Goal: Information Seeking & Learning: Learn about a topic

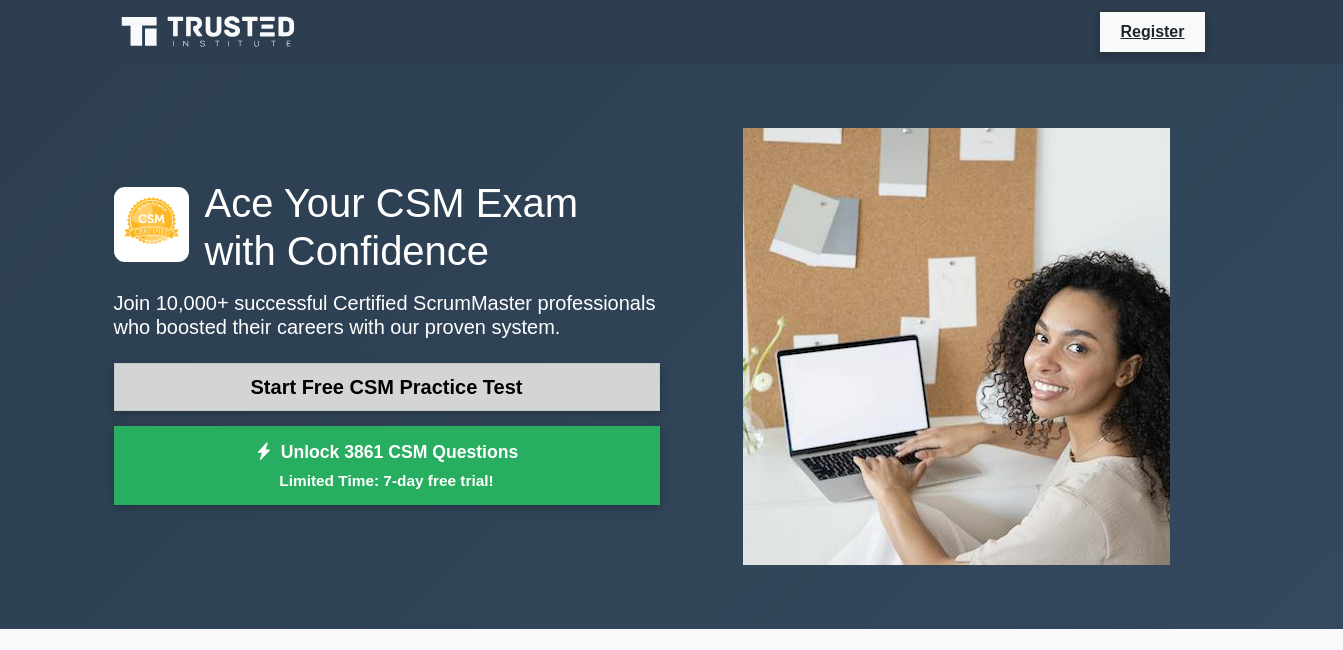
click at [513, 372] on link "Start Free CSM Practice Test" at bounding box center [387, 387] width 546 height 48
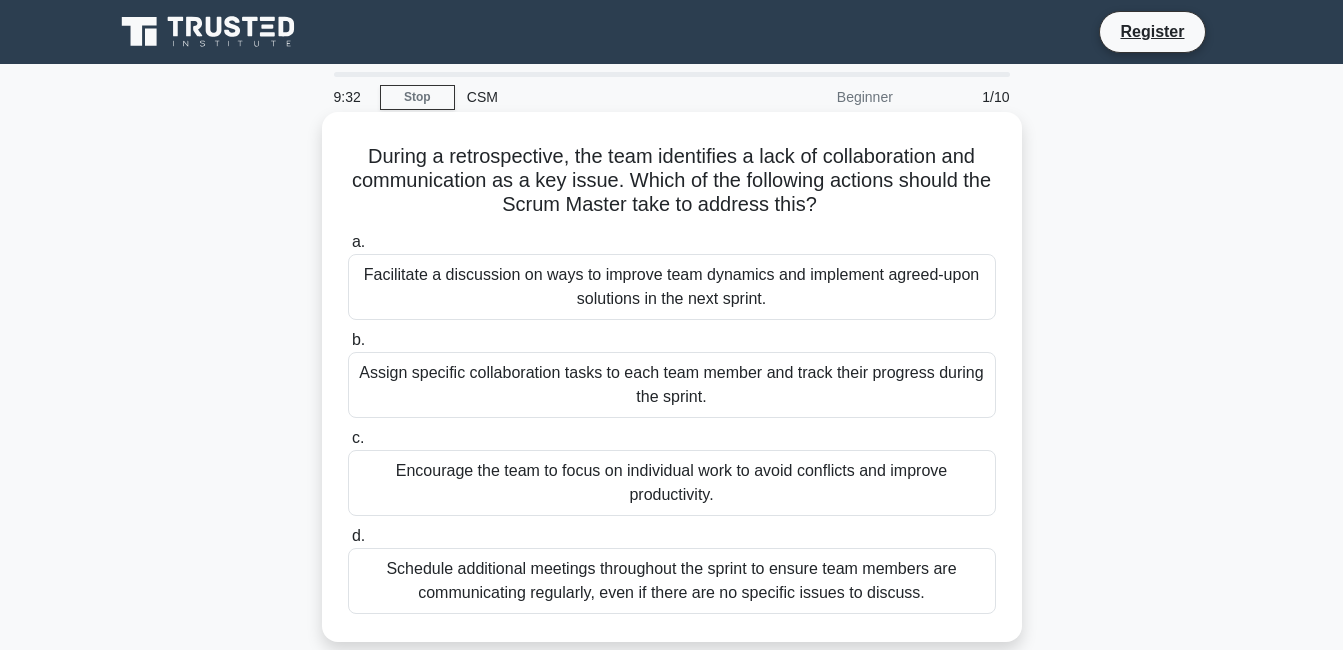
click at [415, 369] on div "Assign specific collaboration tasks to each team member and track their progres…" at bounding box center [672, 385] width 648 height 66
click at [348, 347] on input "b. Assign specific collaboration tasks to each team member and track their prog…" at bounding box center [348, 340] width 0 height 13
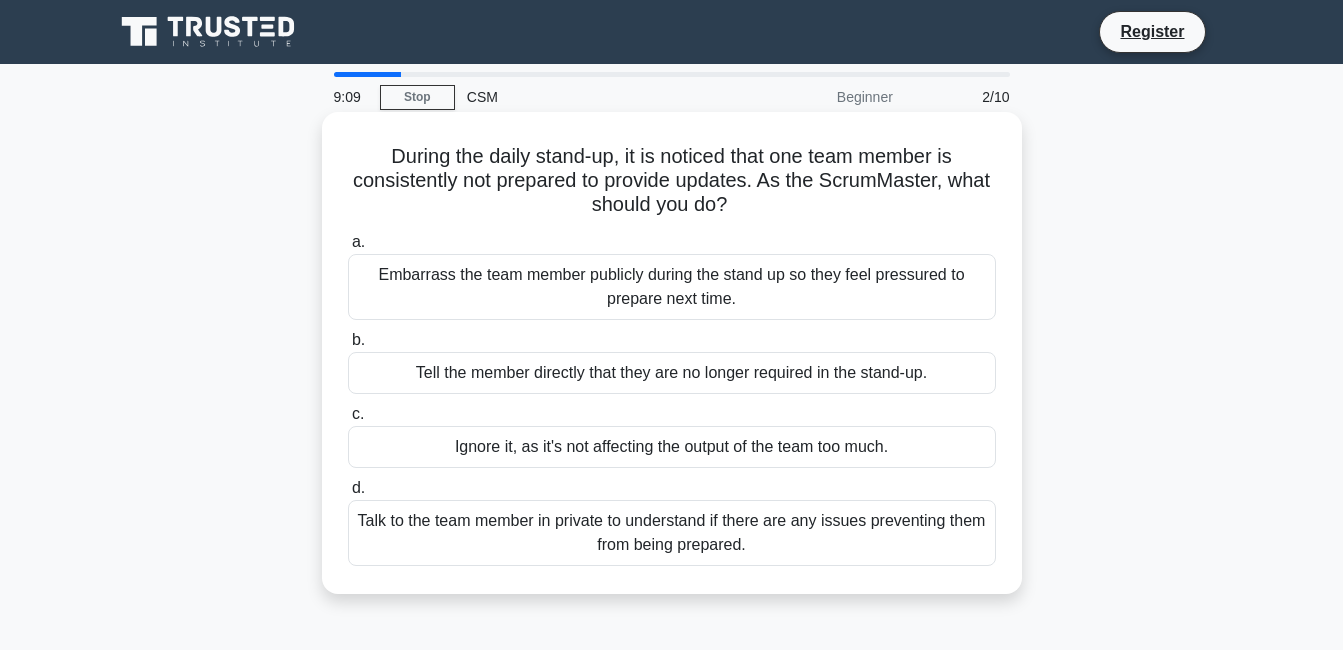
click at [376, 545] on div "Talk to the team member in private to understand if there are any issues preven…" at bounding box center [672, 533] width 648 height 66
click at [348, 495] on input "d. Talk to the team member in private to understand if there are any issues pre…" at bounding box center [348, 488] width 0 height 13
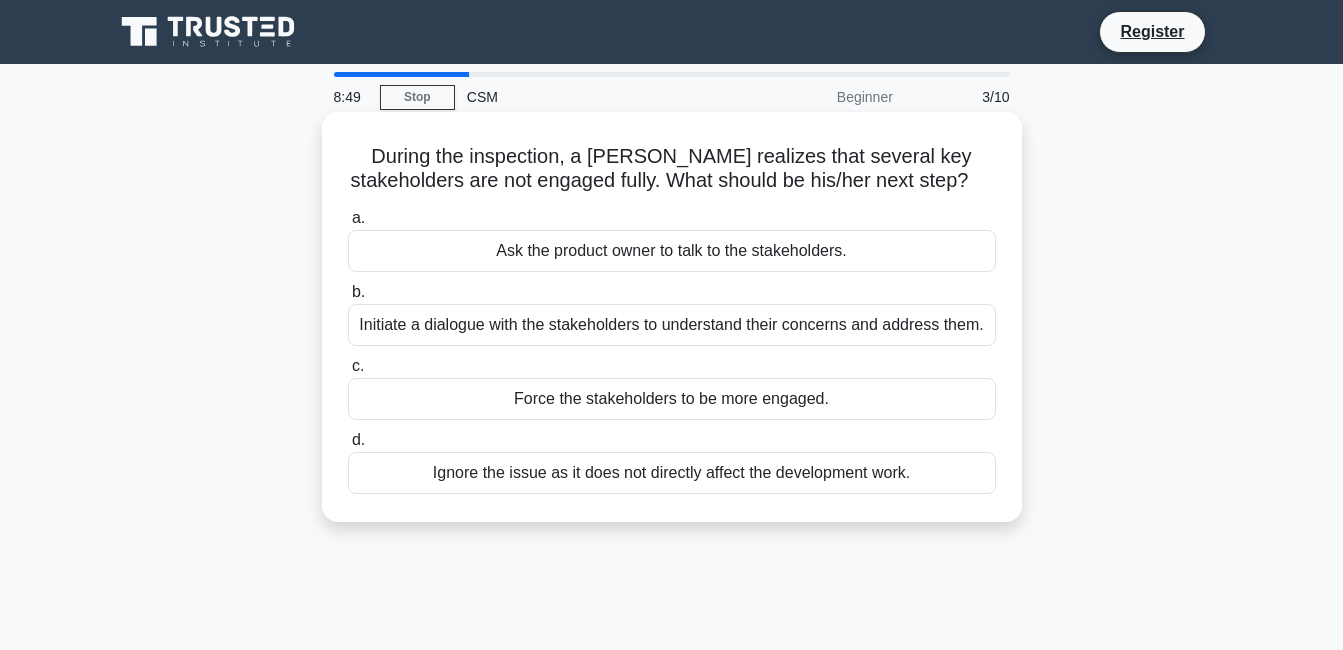
click at [453, 346] on div "Initiate a dialogue with the stakeholders to understand their concerns and addr…" at bounding box center [672, 325] width 648 height 42
click at [348, 299] on input "b. Initiate a dialogue with the stakeholders to understand their concerns and a…" at bounding box center [348, 292] width 0 height 13
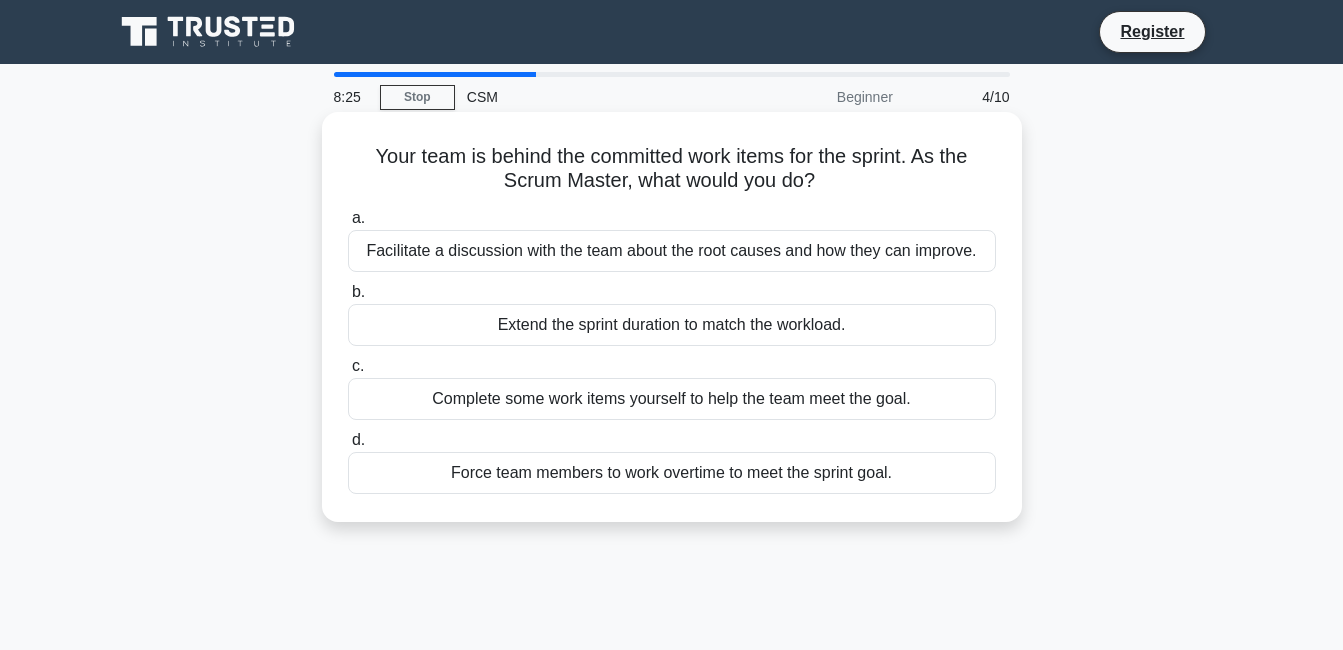
click at [837, 408] on div "Complete some work items yourself to help the team meet the goal." at bounding box center [672, 399] width 648 height 42
click at [348, 373] on input "c. Complete some work items yourself to help the team meet the goal." at bounding box center [348, 366] width 0 height 13
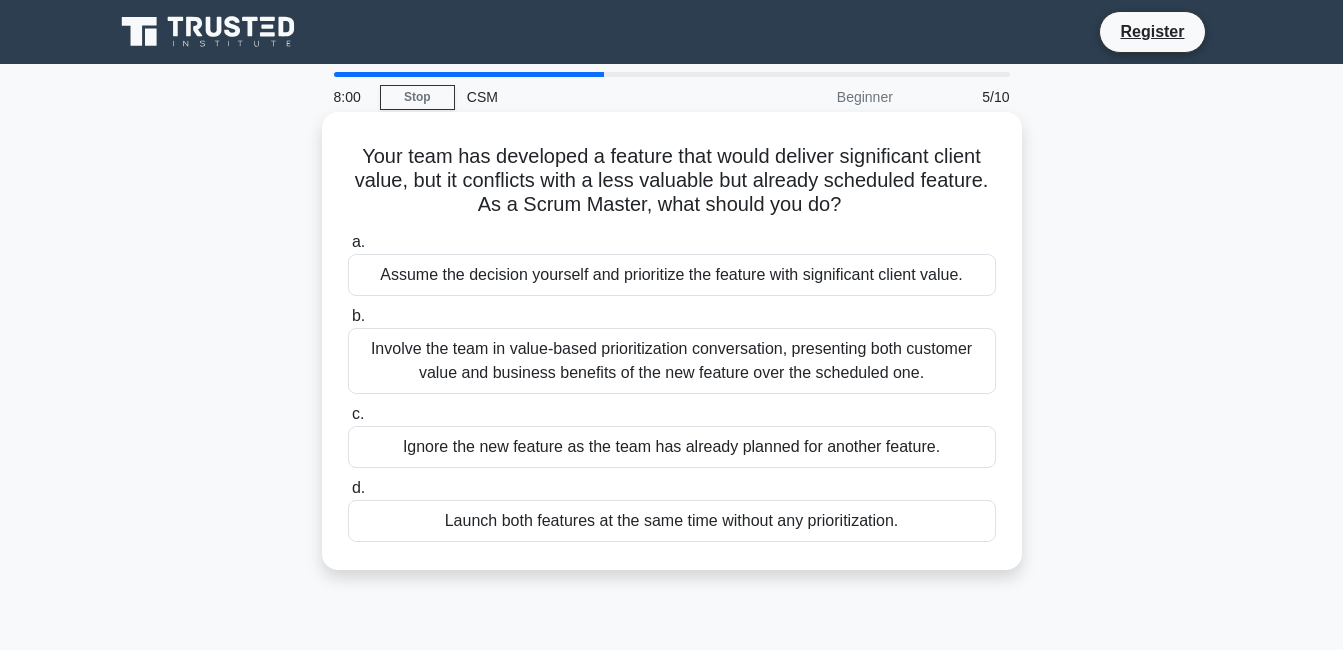
click at [913, 347] on div "Involve the team in value-based prioritization conversation, presenting both cu…" at bounding box center [672, 361] width 648 height 66
click at [348, 323] on input "b. Involve the team in value-based prioritization conversation, presenting both…" at bounding box center [348, 316] width 0 height 13
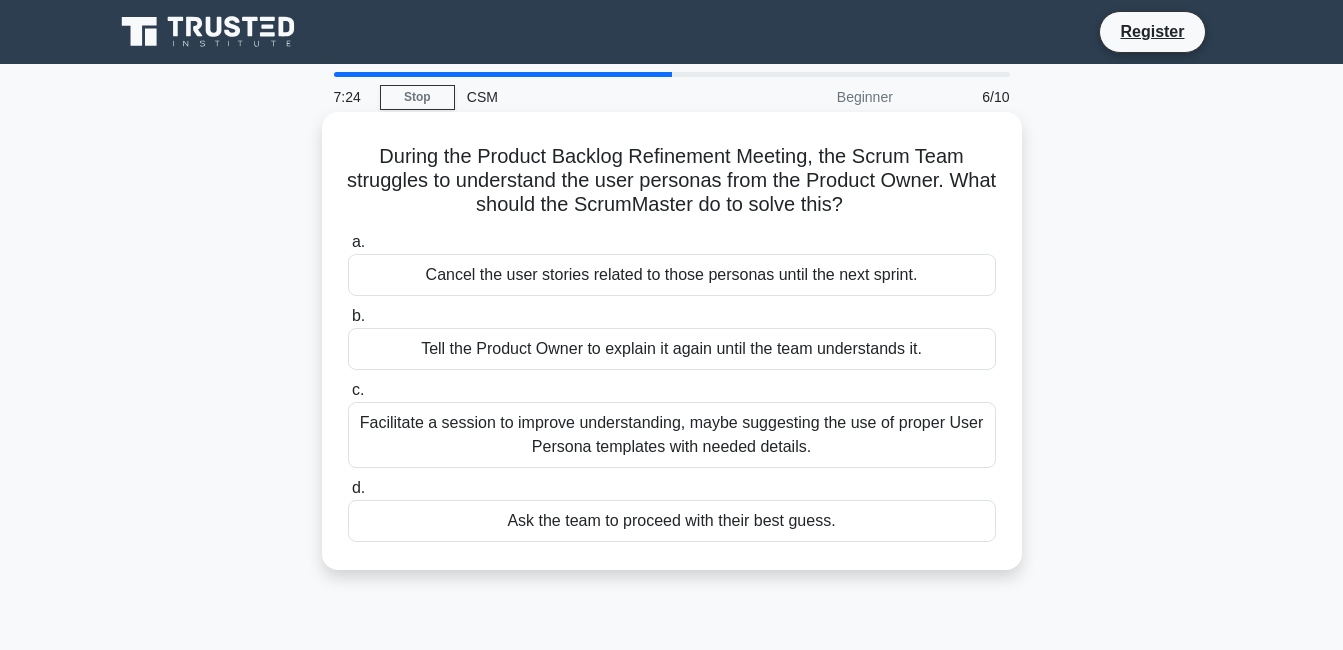
click at [392, 451] on div "Facilitate a session to improve understanding, maybe suggesting the use of prop…" at bounding box center [672, 435] width 648 height 66
click at [348, 397] on input "c. Facilitate a session to improve understanding, maybe suggesting the use of p…" at bounding box center [348, 390] width 0 height 13
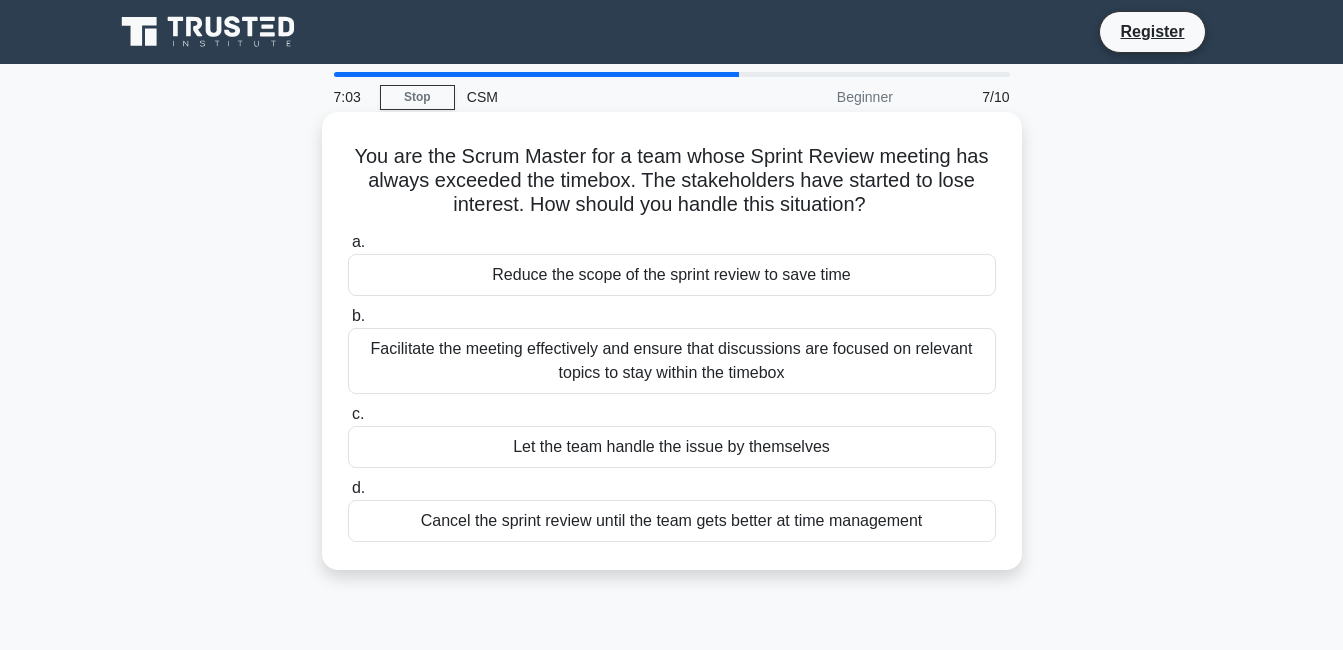
click at [523, 356] on div "Facilitate the meeting effectively and ensure that discussions are focused on r…" at bounding box center [672, 361] width 648 height 66
click at [348, 323] on input "b. Facilitate the meeting effectively and ensure that discussions are focused o…" at bounding box center [348, 316] width 0 height 13
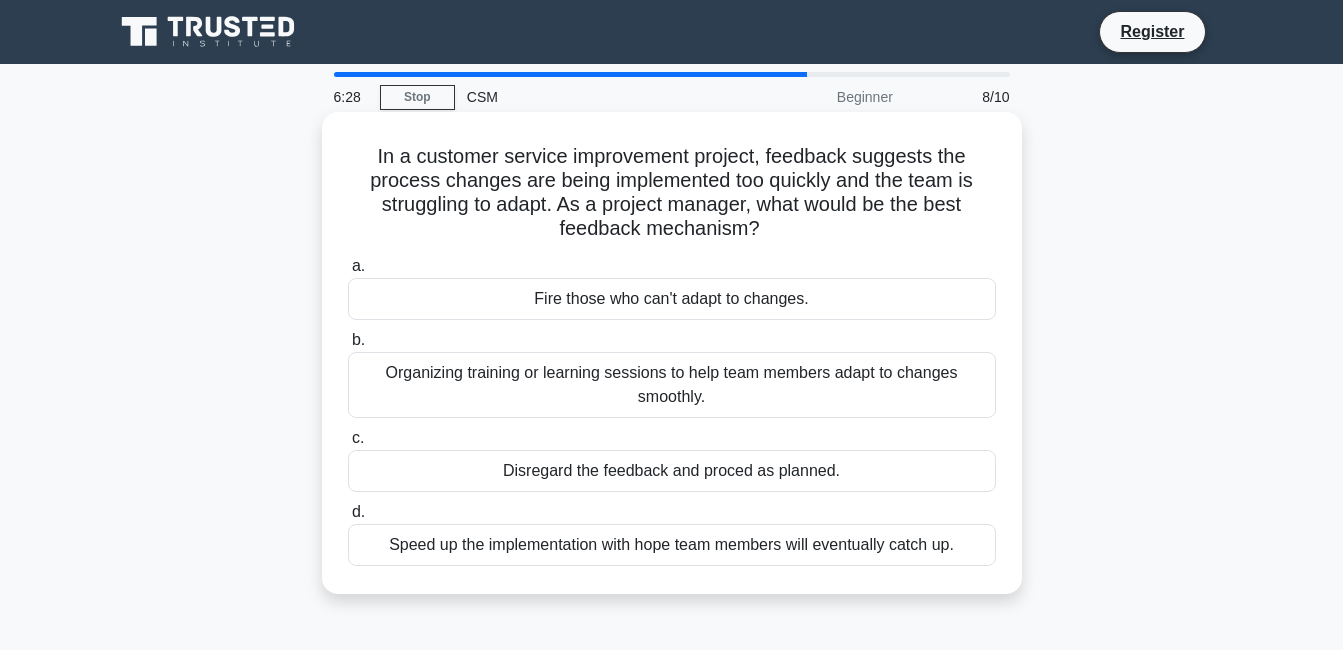
click at [870, 412] on div "Organizing training or learning sessions to help team members adapt to changes …" at bounding box center [672, 385] width 648 height 66
click at [348, 347] on input "b. Organizing training or learning sessions to help team members adapt to chang…" at bounding box center [348, 340] width 0 height 13
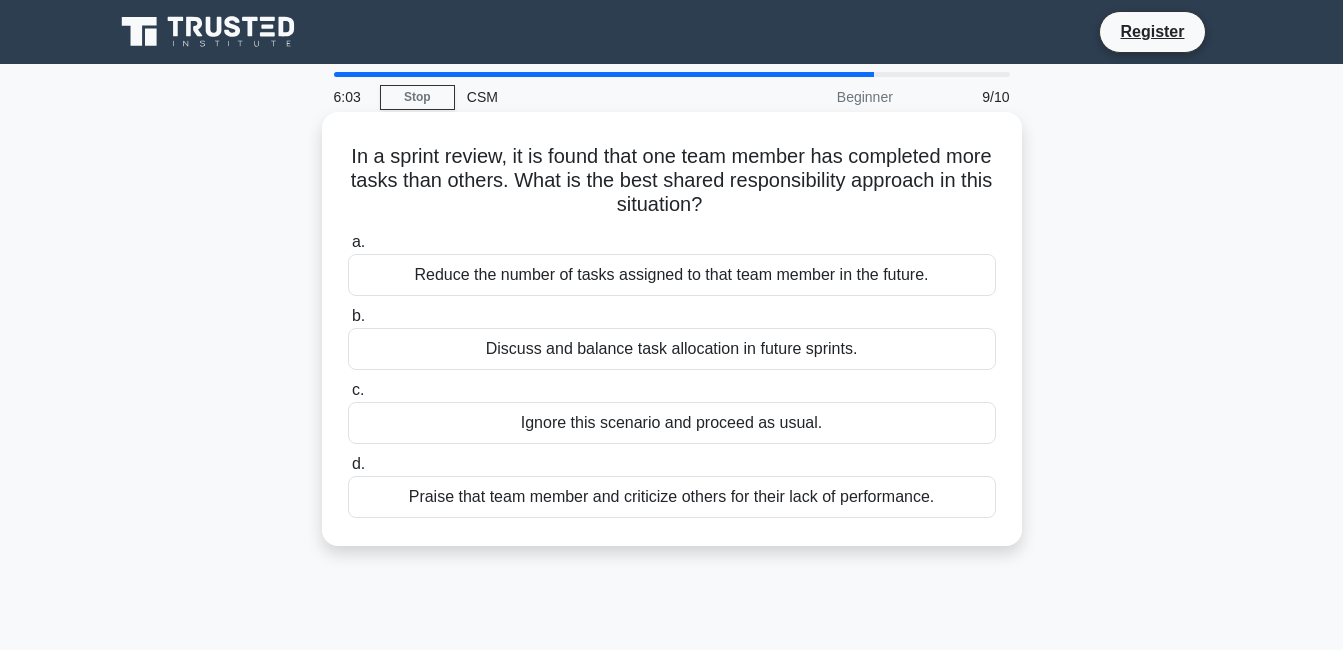
click at [490, 352] on div "Discuss and balance task allocation in future sprints." at bounding box center [672, 349] width 648 height 42
click at [348, 323] on input "b. Discuss and balance task allocation in future sprints." at bounding box center [348, 316] width 0 height 13
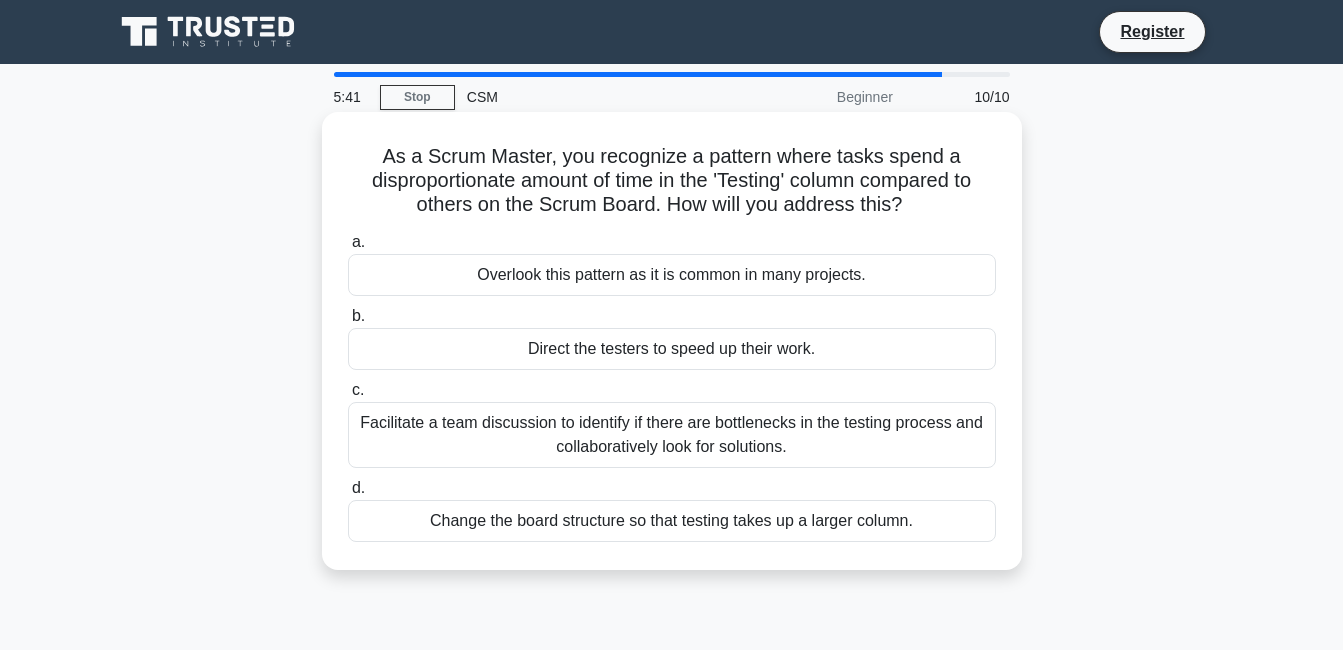
click at [662, 464] on div "Facilitate a team discussion to identify if there are bottlenecks in the testin…" at bounding box center [672, 435] width 648 height 66
click at [348, 397] on input "c. Facilitate a team discussion to identify if there are bottlenecks in the tes…" at bounding box center [348, 390] width 0 height 13
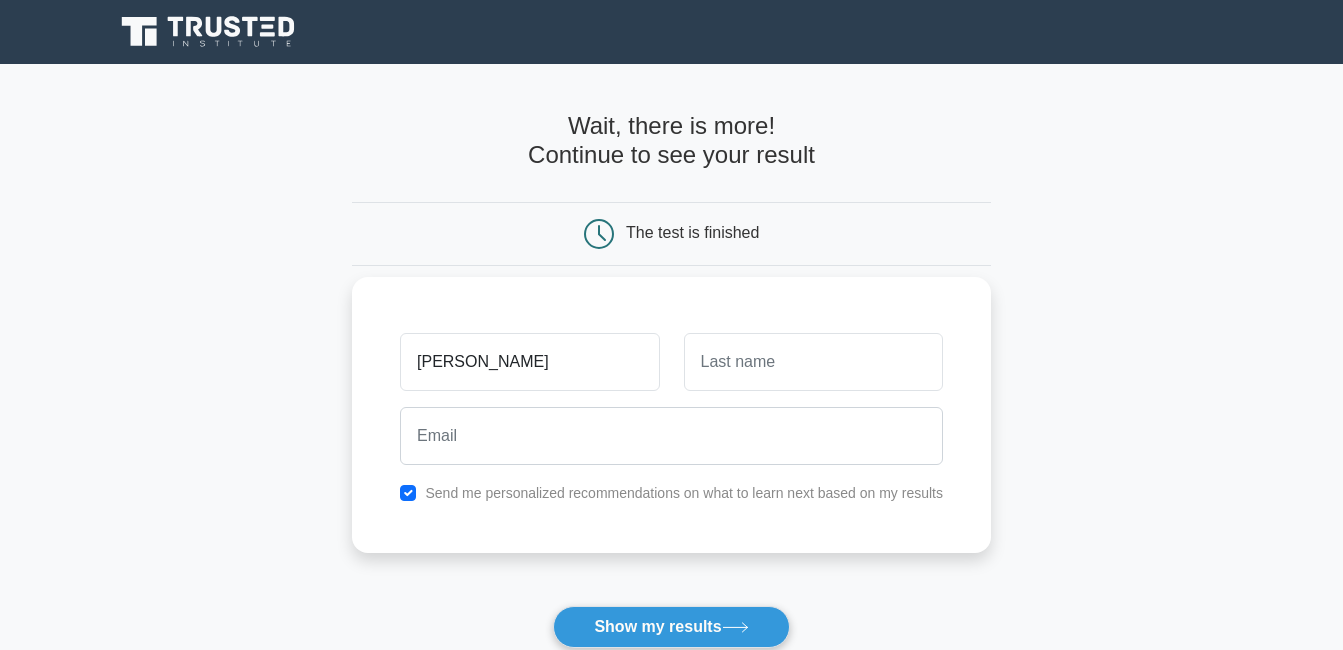
type input "[PERSON_NAME]"
click at [763, 336] on input "text" at bounding box center [813, 362] width 259 height 58
type input "pappoe"
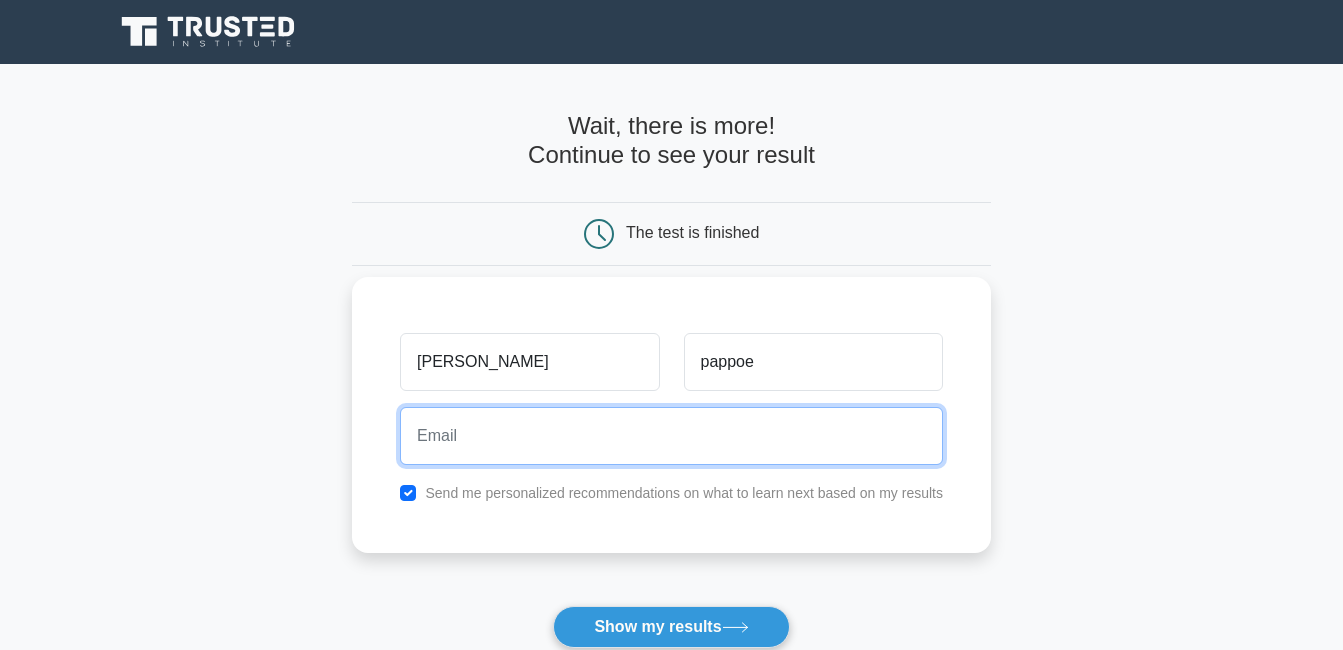
click at [721, 441] on input "email" at bounding box center [671, 436] width 543 height 58
type input "pappoepatricia78@gmail.com"
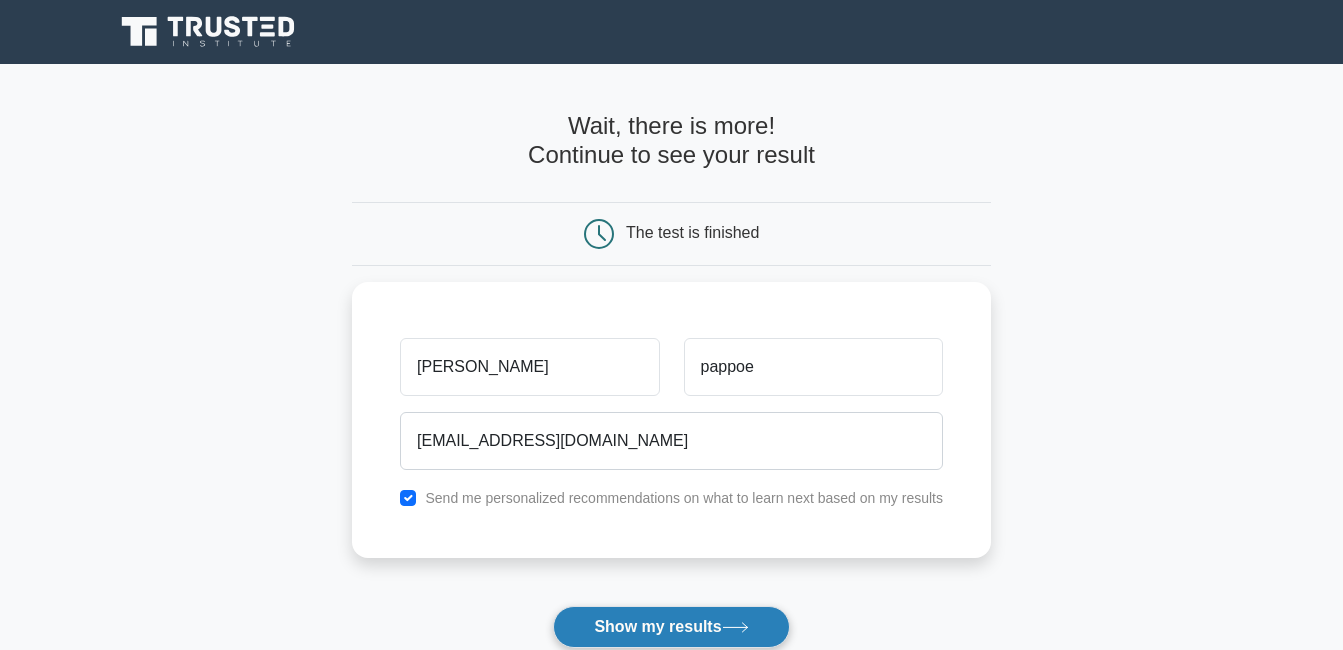
click at [765, 634] on button "Show my results" at bounding box center [671, 627] width 236 height 42
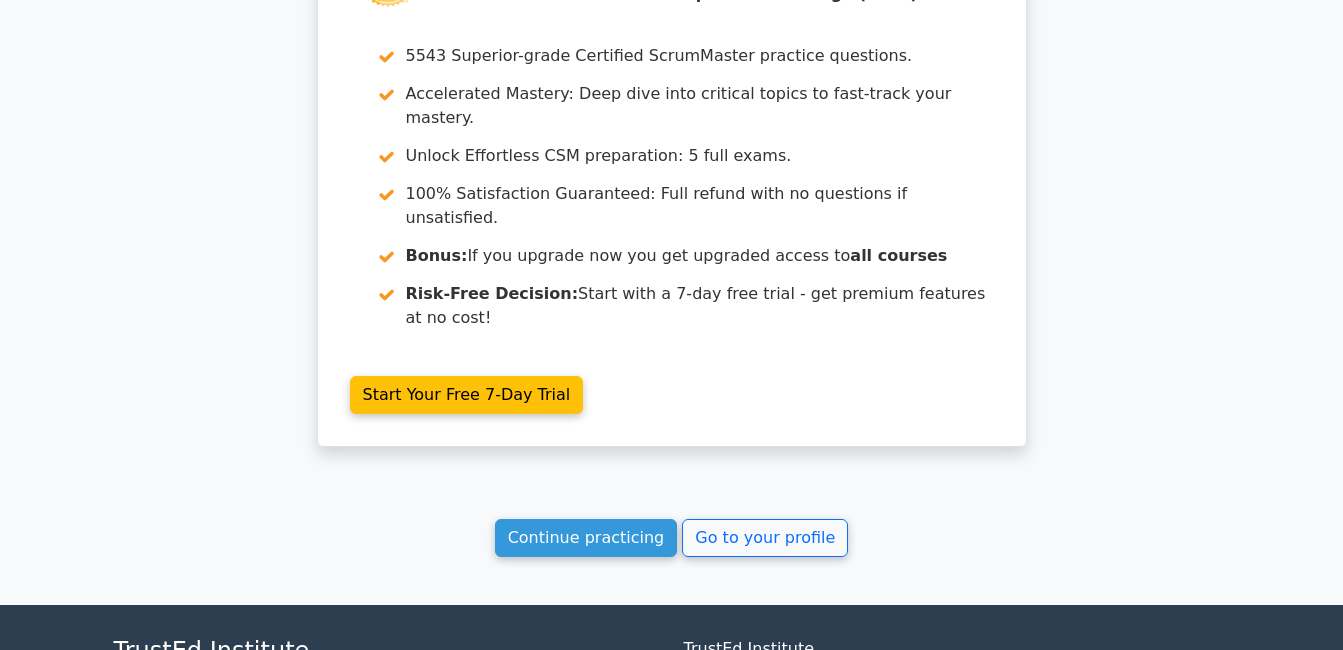
scroll to position [3508, 0]
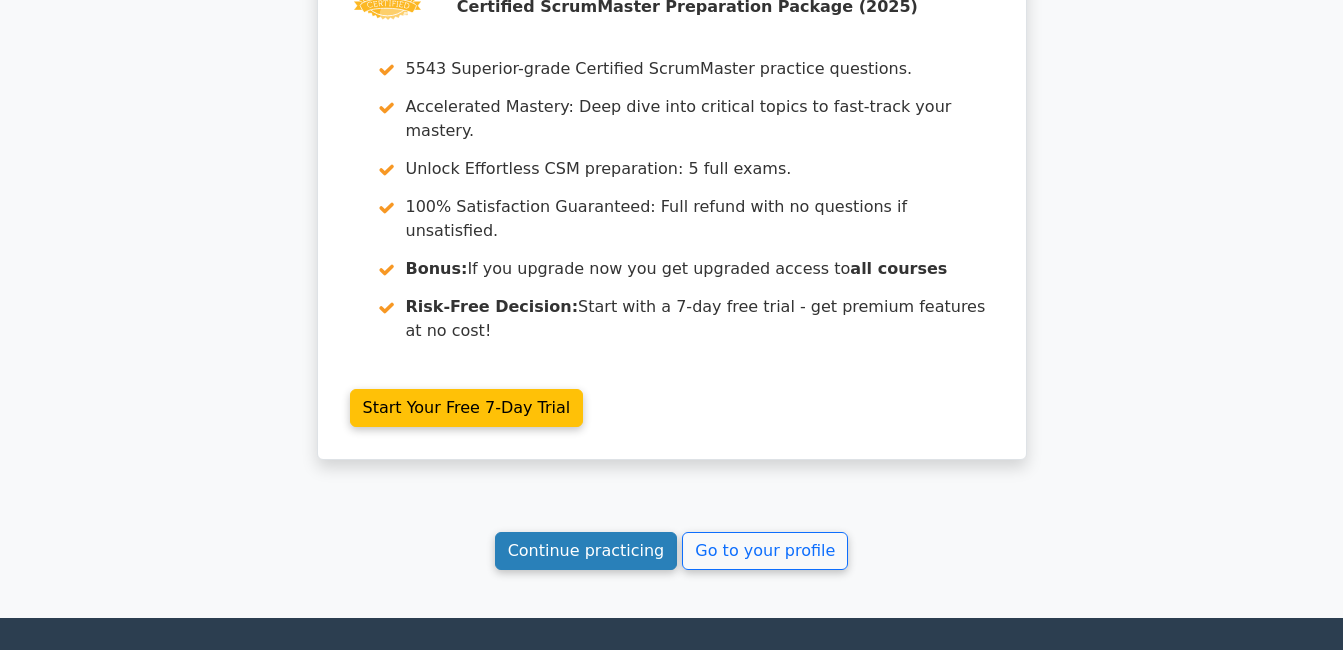
click at [615, 532] on link "Continue practicing" at bounding box center [586, 551] width 183 height 38
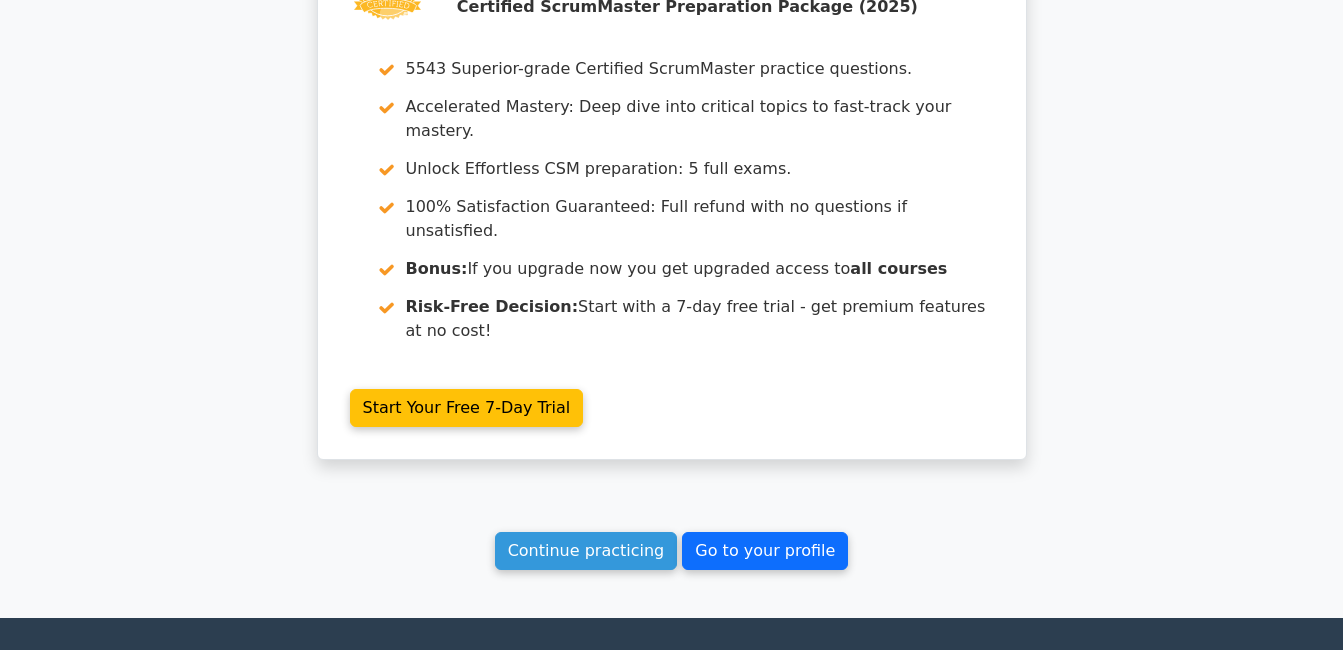
click at [737, 532] on link "Go to your profile" at bounding box center [765, 551] width 166 height 38
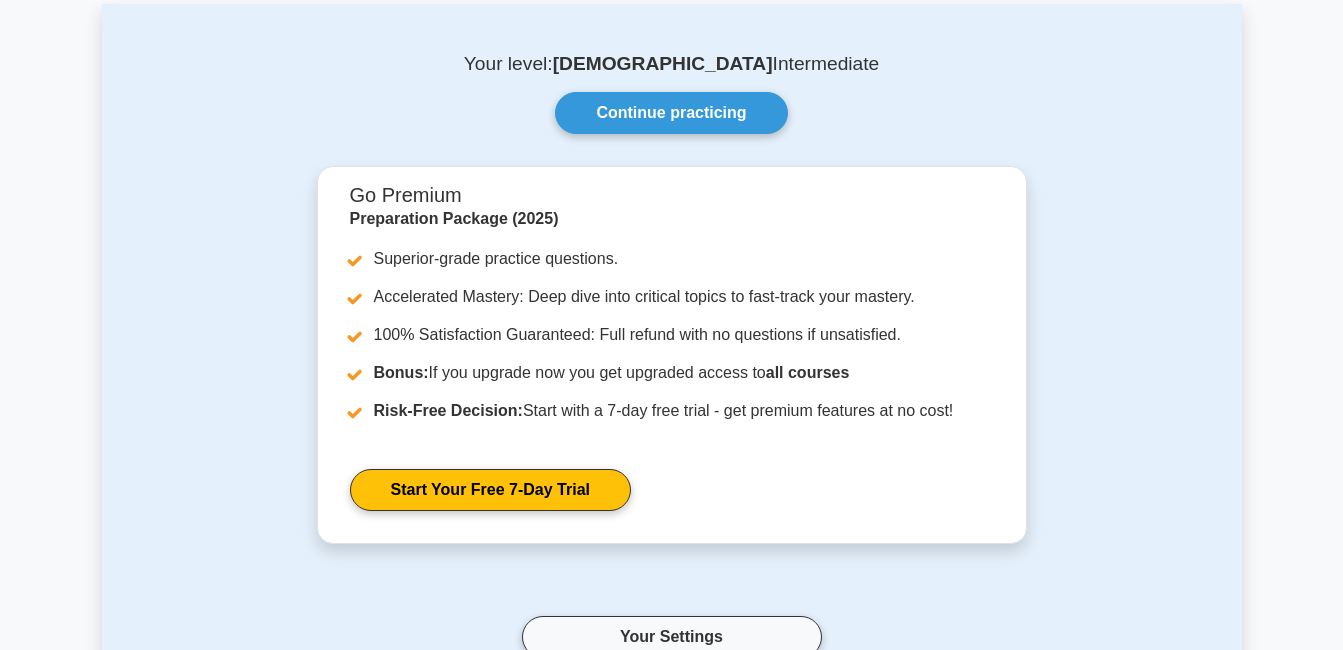
scroll to position [97, 0]
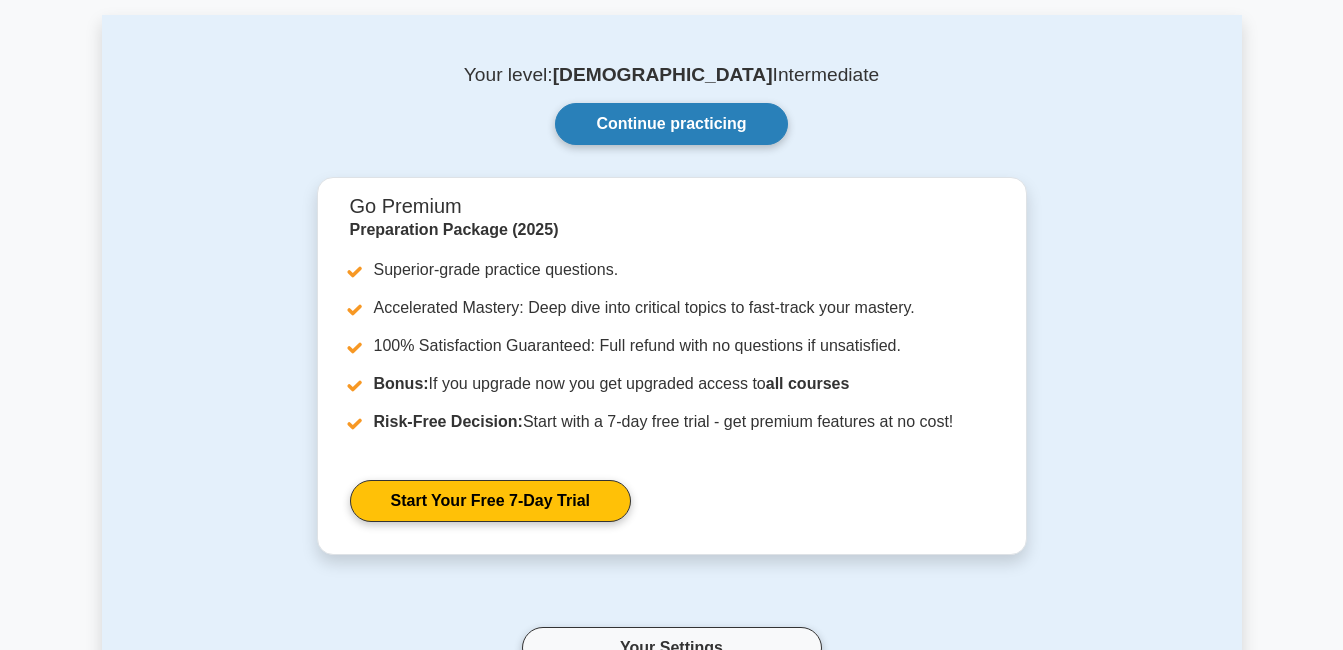
click at [755, 127] on link "Continue practicing" at bounding box center [671, 124] width 232 height 42
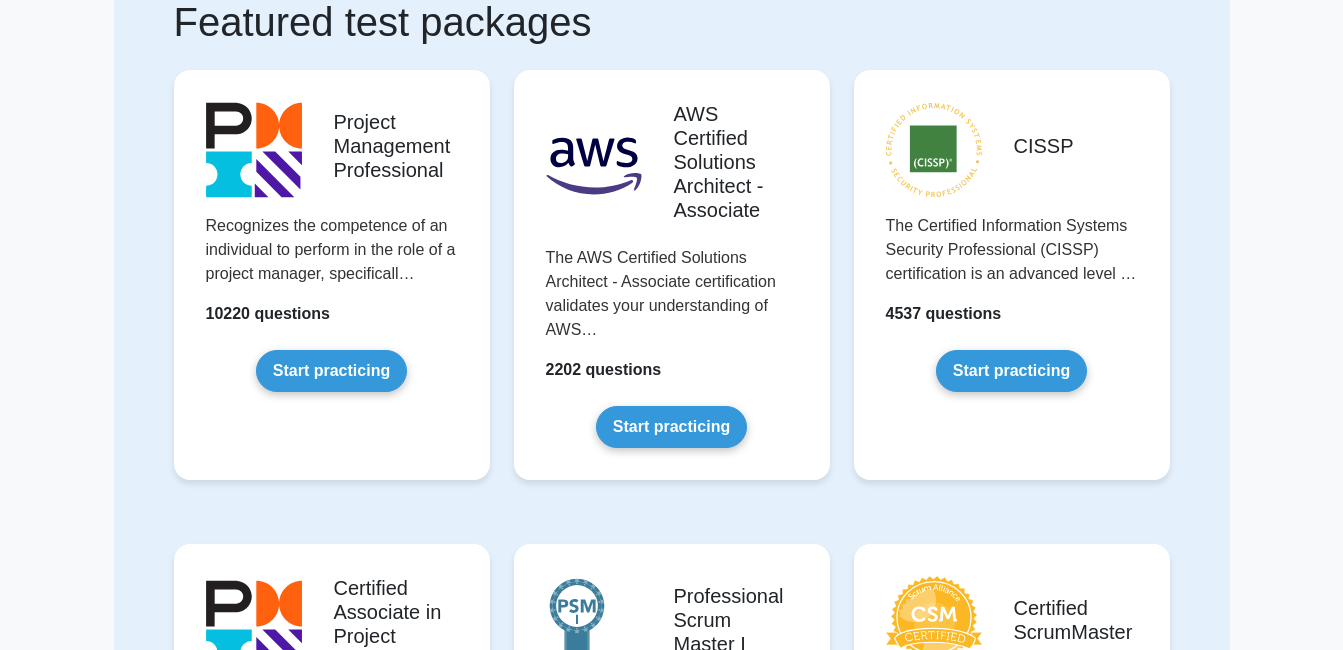
scroll to position [184, 0]
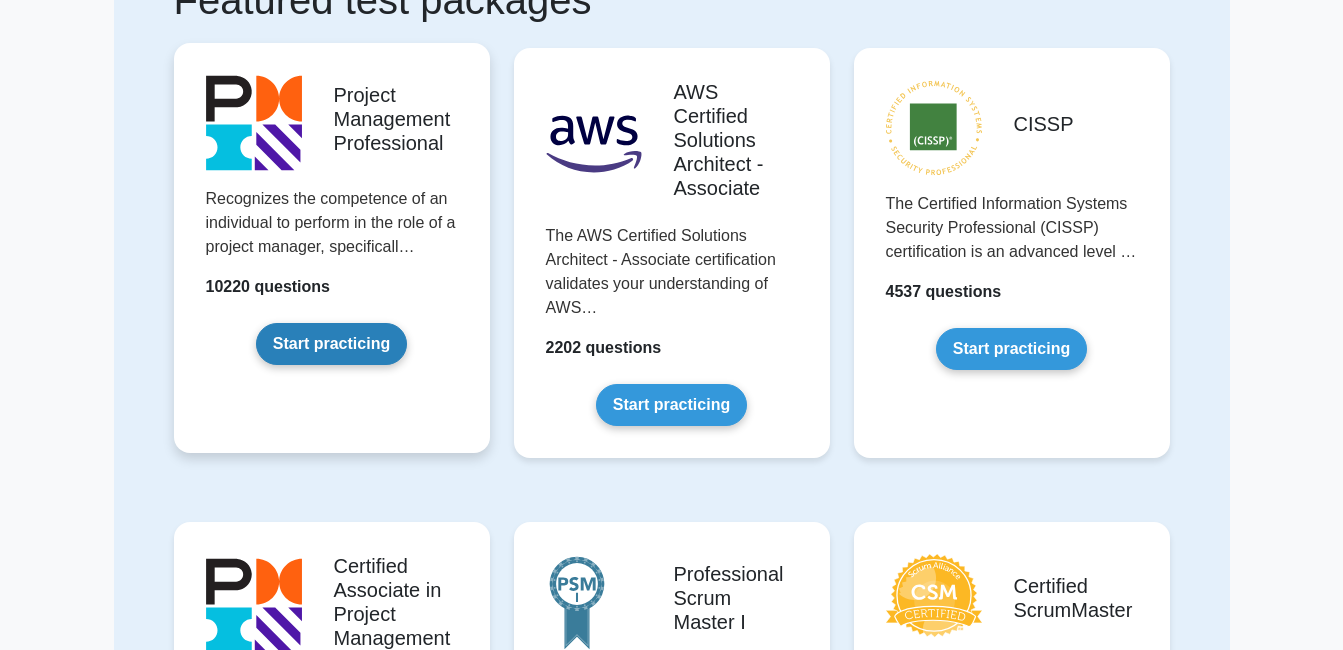
click at [353, 362] on link "Start practicing" at bounding box center [331, 344] width 151 height 42
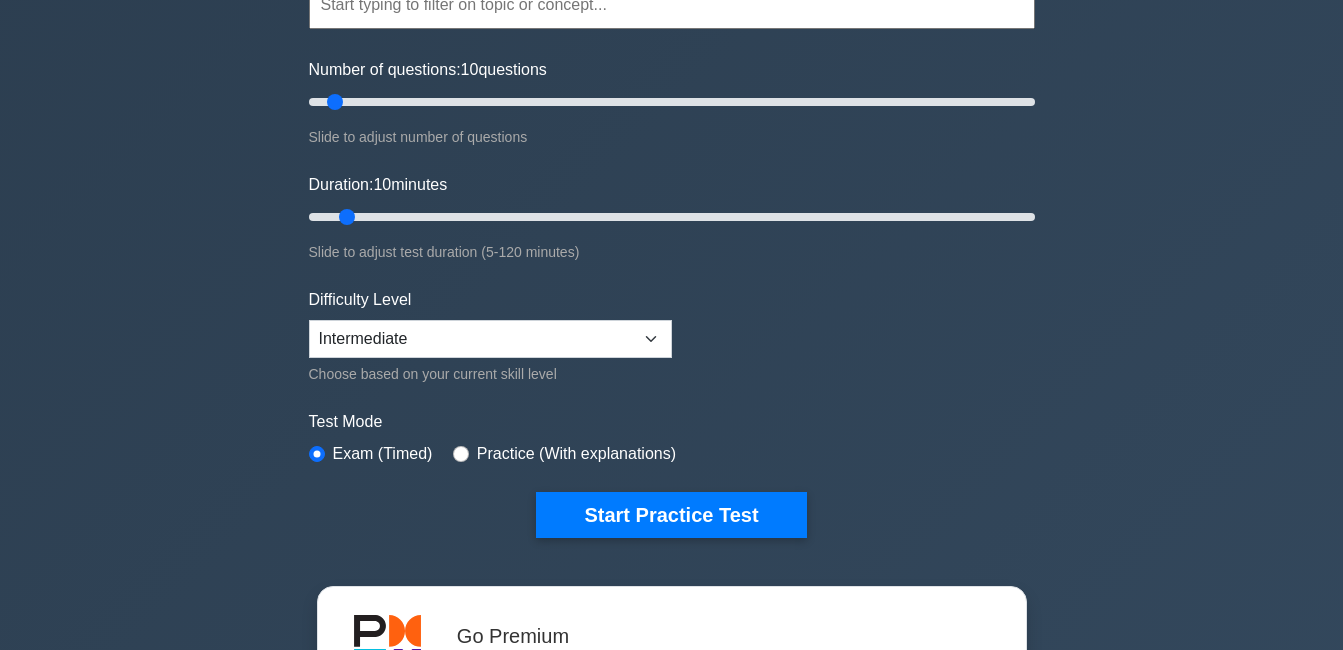
scroll to position [217, 0]
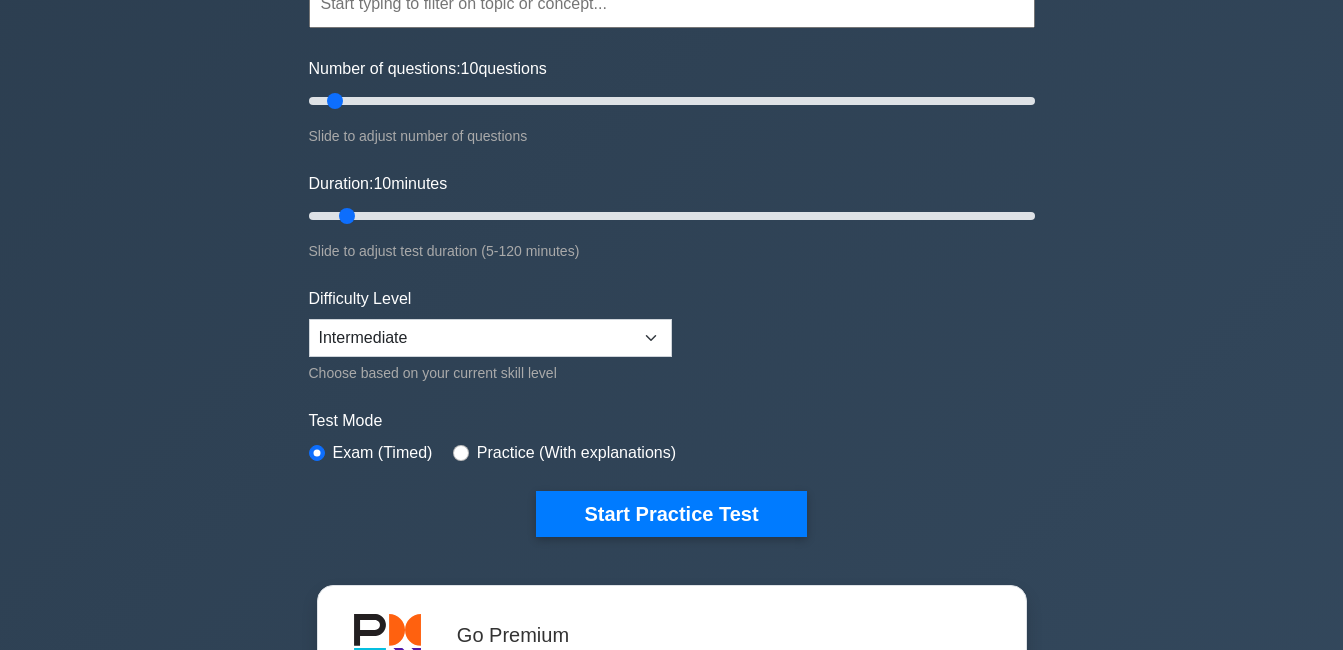
click at [456, 442] on div "Practice (With explanations)" at bounding box center [564, 453] width 223 height 24
click at [456, 448] on input "radio" at bounding box center [461, 453] width 16 height 16
radio input "true"
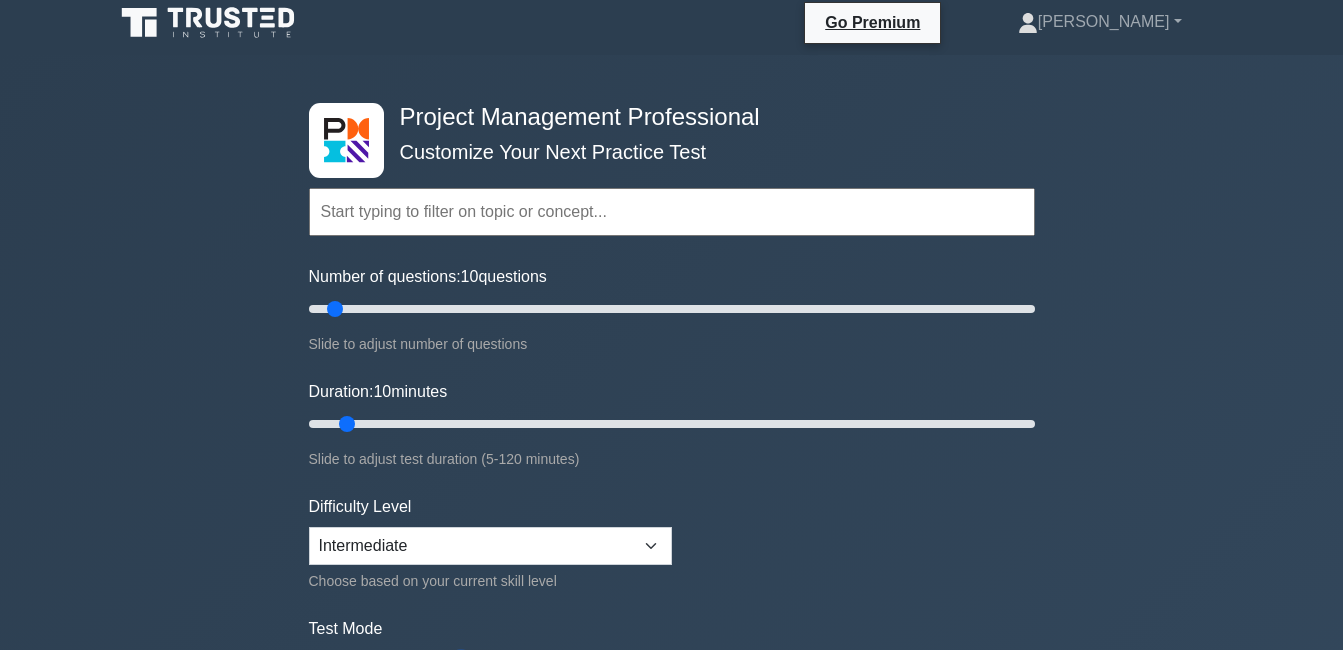
scroll to position [0, 0]
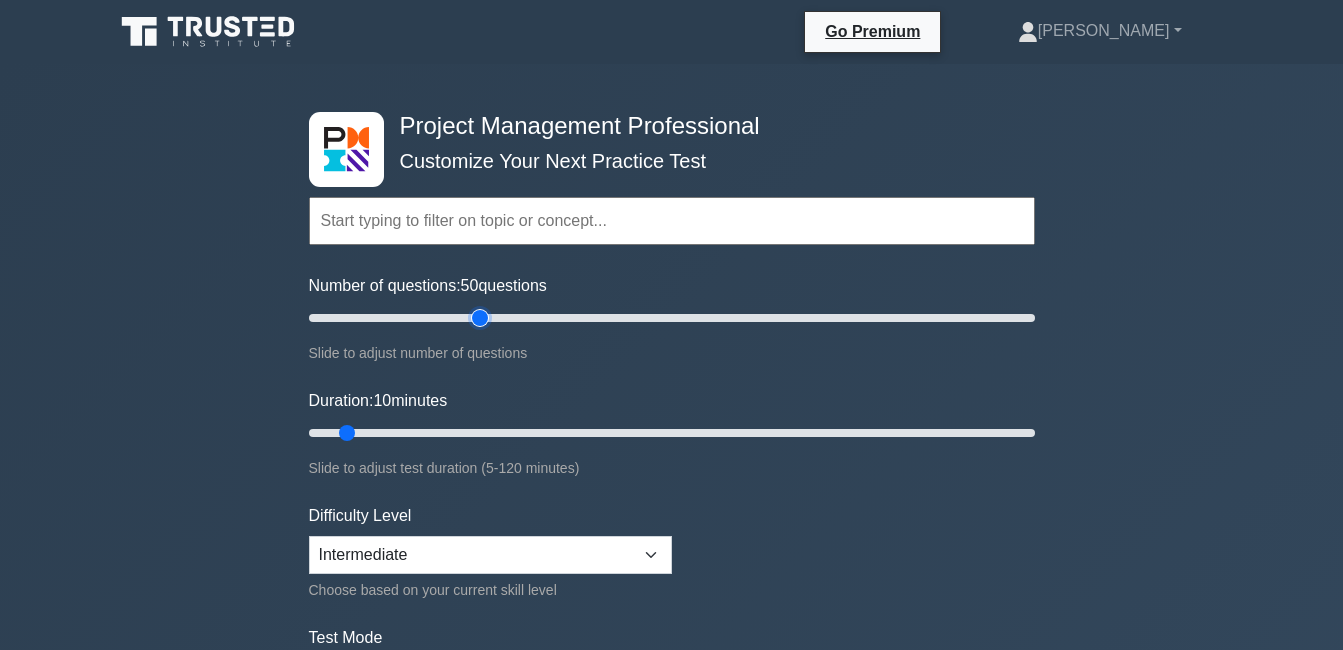
click at [480, 314] on input "Number of questions: 50 questions" at bounding box center [672, 318] width 726 height 24
type input "40"
click at [435, 315] on input "Number of questions: 40 questions" at bounding box center [672, 318] width 726 height 24
type input "40"
click at [518, 432] on input "Duration: 40 minutes" at bounding box center [672, 433] width 726 height 24
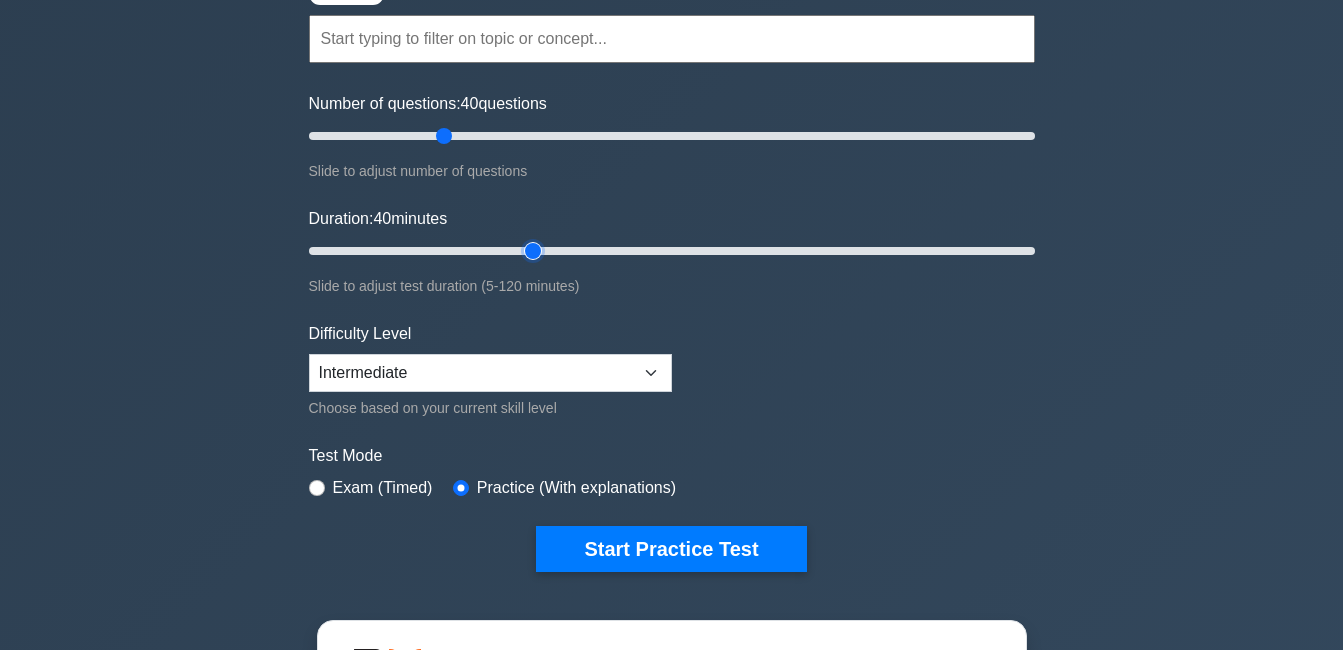
scroll to position [212, 0]
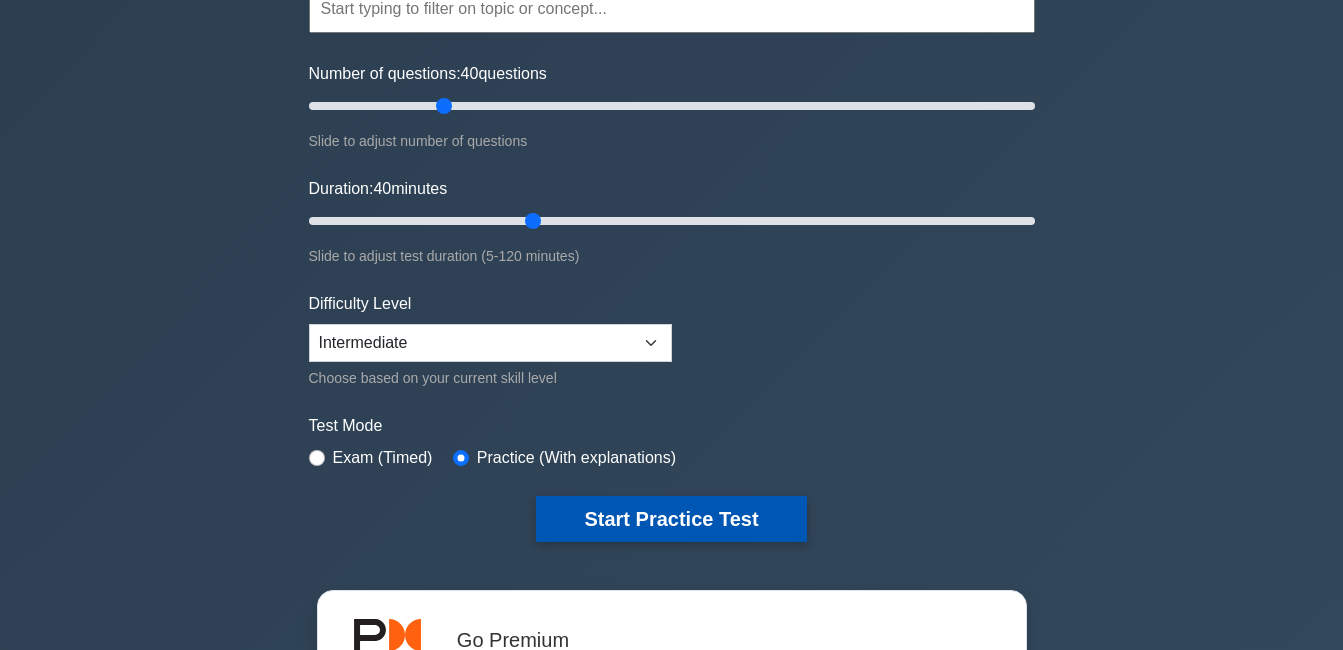
click at [601, 513] on button "Start Practice Test" at bounding box center [671, 519] width 270 height 46
